Goal: Task Accomplishment & Management: Manage account settings

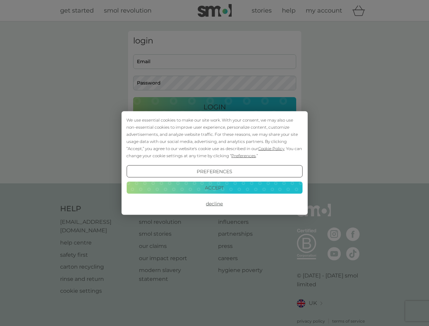
click at [271, 148] on span "Cookie Policy" at bounding box center [271, 148] width 26 height 5
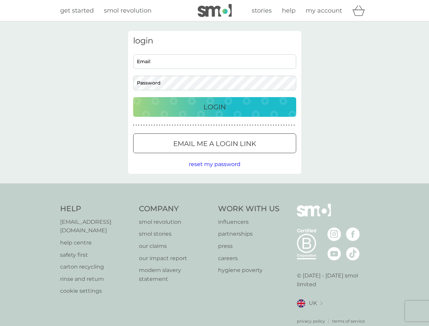
click at [243, 155] on div "login Email Password Login ● ● ● ● ● ● ● ● ● ● ● ● ● ● ● ● ● ● ● ● ● ● ● ● ● ● …" at bounding box center [214, 102] width 173 height 143
click at [214, 171] on div "login Email Password Login ● ● ● ● ● ● ● ● ● ● ● ● ● ● ● ● ● ● ● ● ● ● ● ● ● ● …" at bounding box center [214, 102] width 173 height 143
click at [214, 204] on div "Help [EMAIL_ADDRESS][DOMAIN_NAME] help centre safety first carton recycling rin…" at bounding box center [214, 264] width 309 height 121
click at [214, 187] on div "Help [EMAIL_ADDRESS][DOMAIN_NAME] help centre safety first carton recycling rin…" at bounding box center [214, 263] width 429 height 161
